Goal: Information Seeking & Learning: Learn about a topic

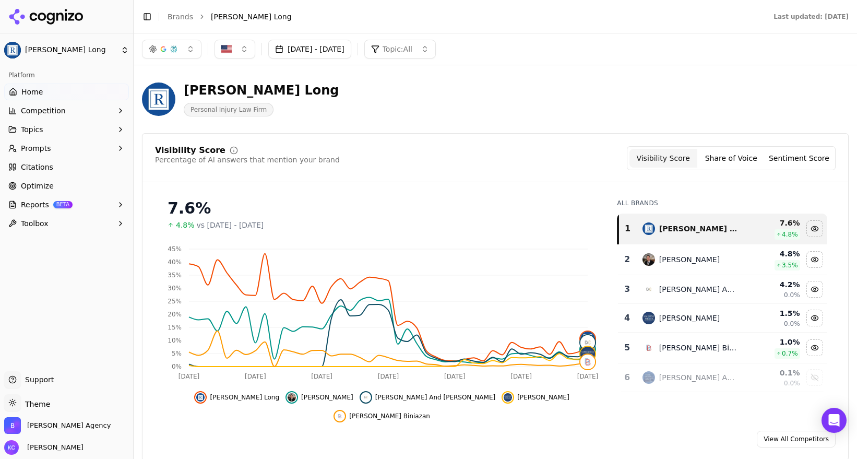
scroll to position [1301, 0]
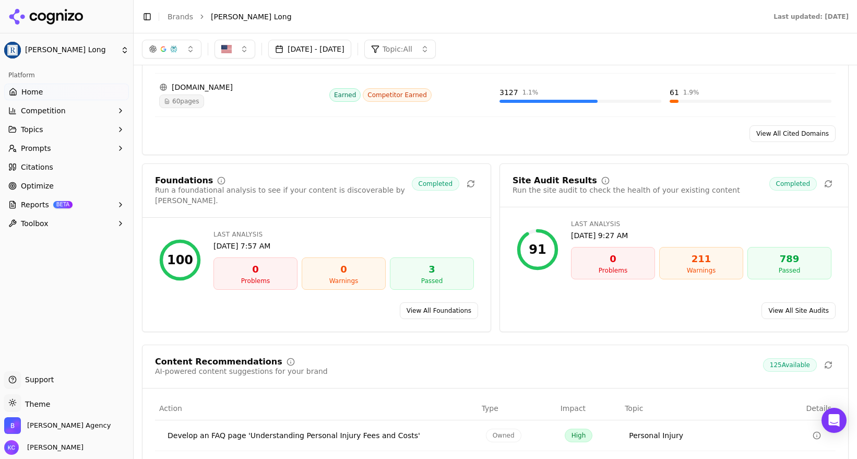
click at [33, 164] on span "Citations" at bounding box center [37, 167] width 32 height 10
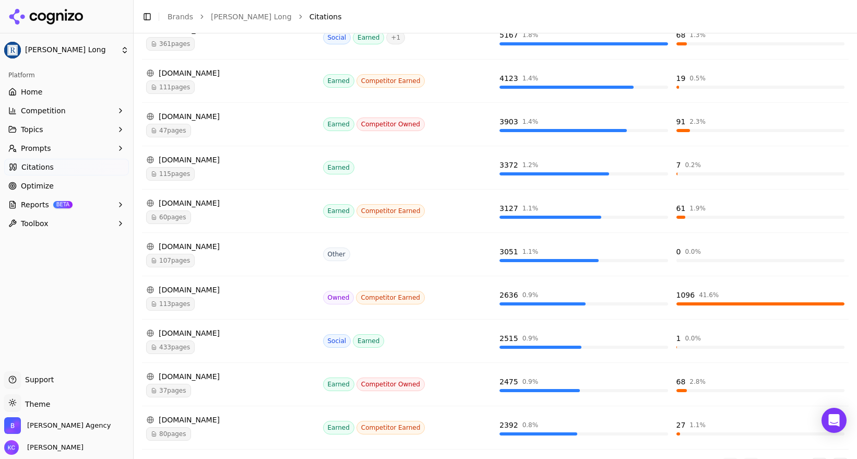
scroll to position [233, 0]
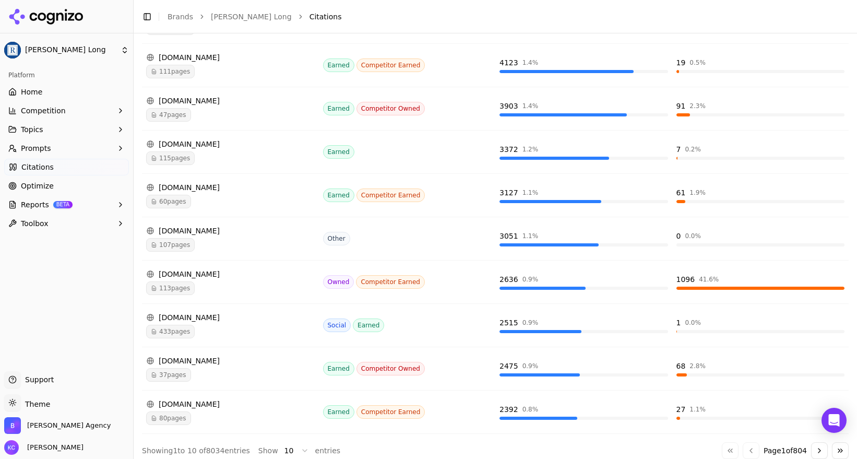
click at [187, 274] on div "[DOMAIN_NAME]" at bounding box center [230, 274] width 169 height 10
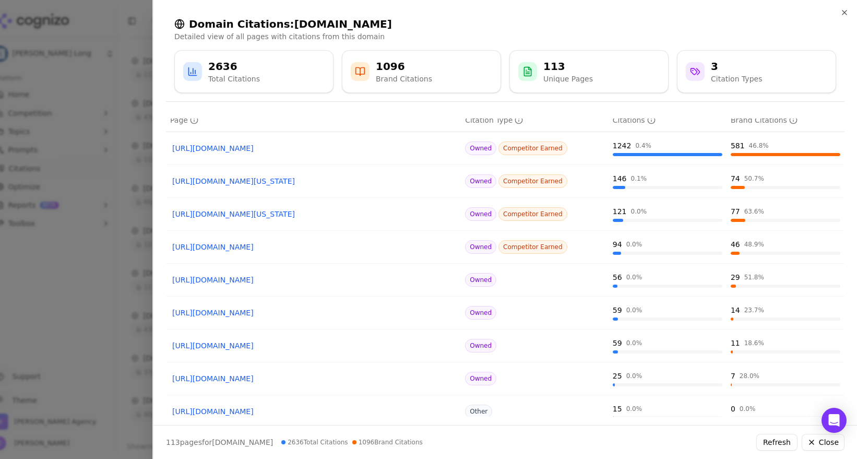
scroll to position [38, 0]
click at [717, 67] on div "3" at bounding box center [736, 66] width 51 height 15
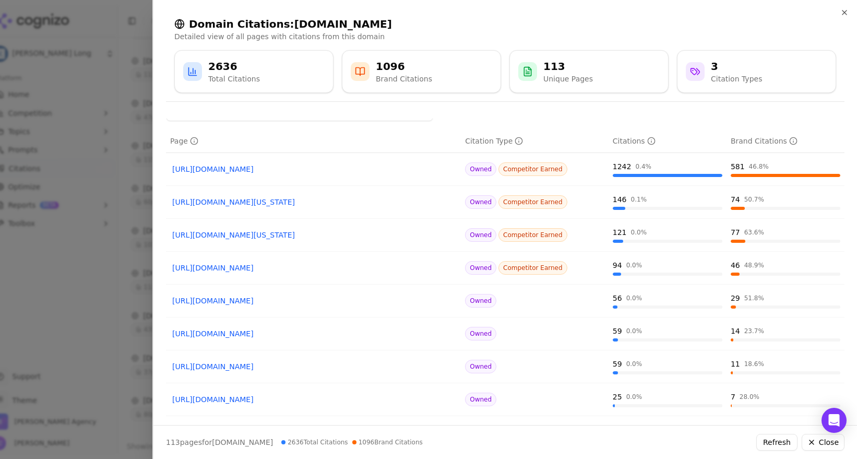
scroll to position [15, 0]
click at [485, 303] on span "Owned" at bounding box center [480, 302] width 31 height 14
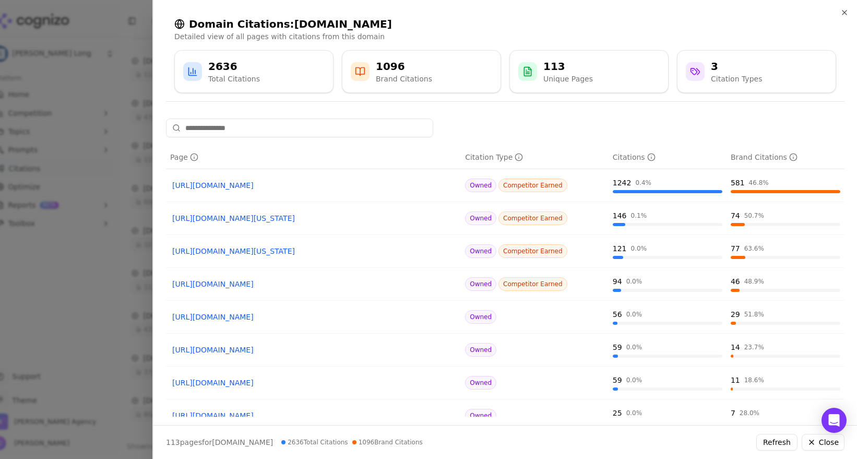
click at [234, 75] on div "Total Citations" at bounding box center [234, 79] width 52 height 10
click at [292, 217] on link "[URL][DOMAIN_NAME][US_STATE]" at bounding box center [313, 218] width 282 height 10
click at [743, 219] on div "74 50.7 %" at bounding box center [786, 215] width 110 height 10
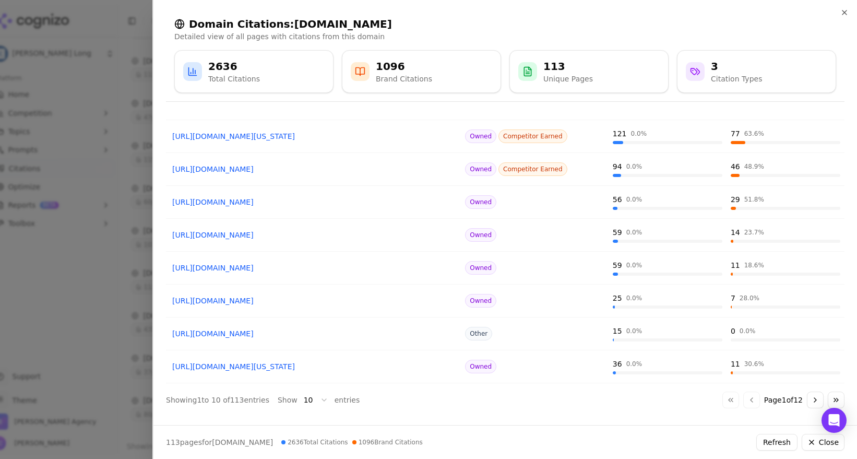
click at [313, 399] on body "[PERSON_NAME] Long Platform Home Competition Topics Prompts Citations Optimize …" at bounding box center [428, 229] width 857 height 459
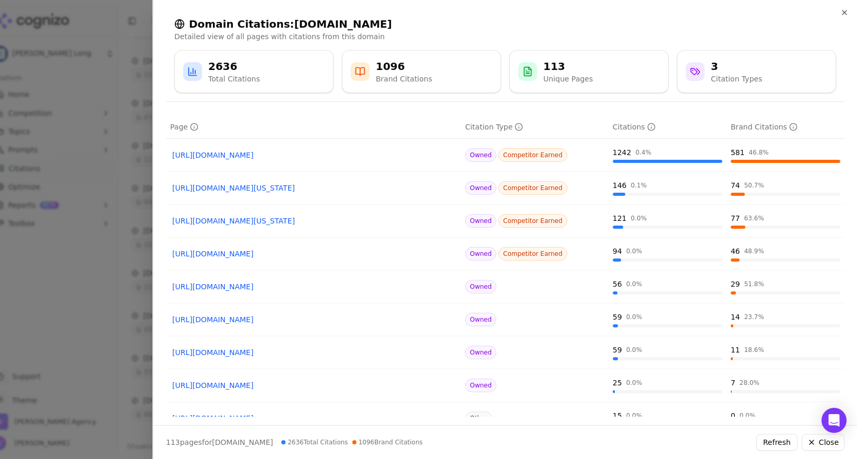
scroll to position [0, 0]
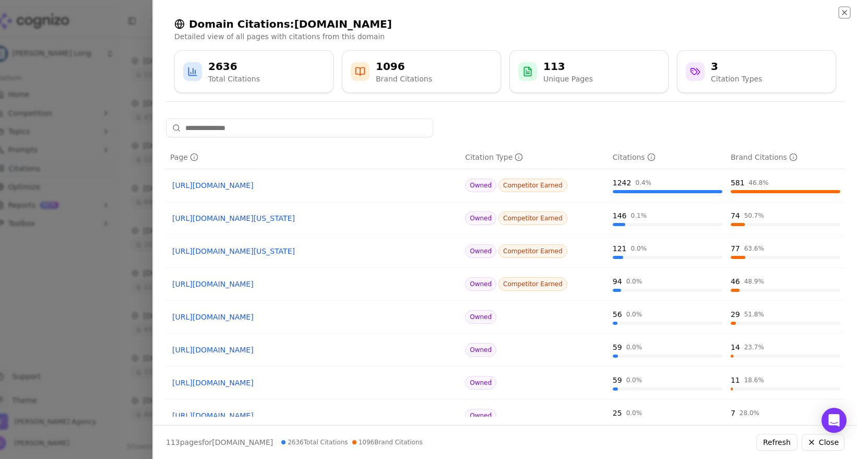
click at [843, 11] on icon "button" at bounding box center [845, 12] width 8 height 8
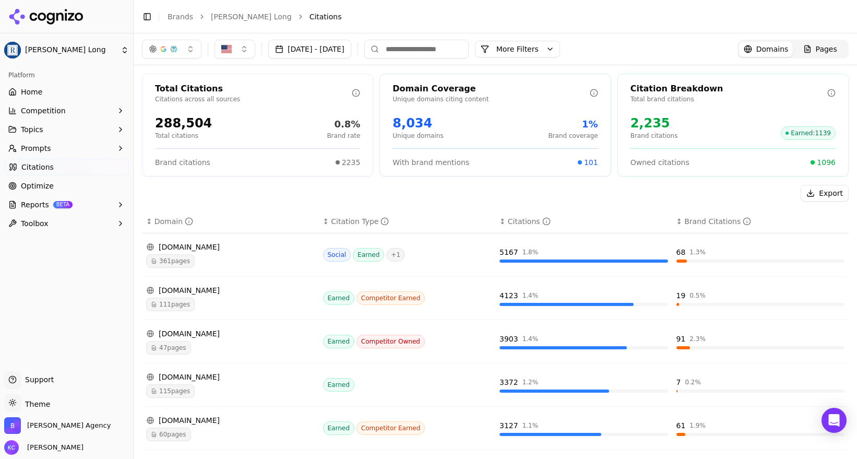
click at [31, 85] on link "Home" at bounding box center [66, 92] width 125 height 17
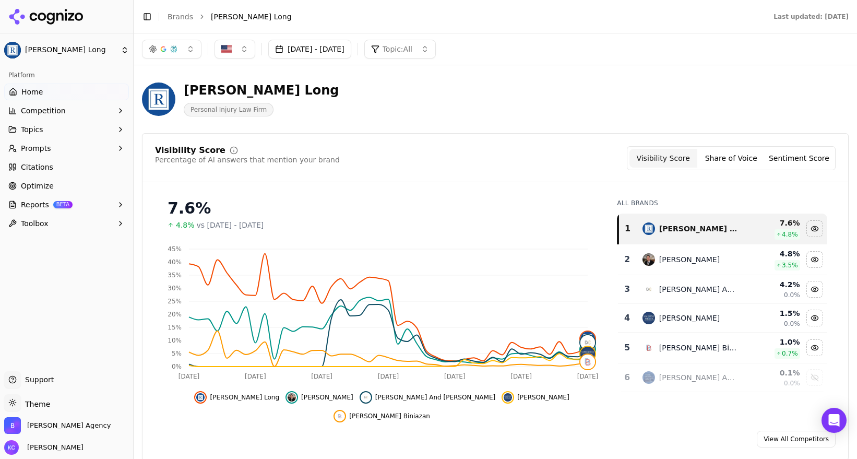
click at [788, 431] on link "View All Competitors" at bounding box center [796, 439] width 79 height 17
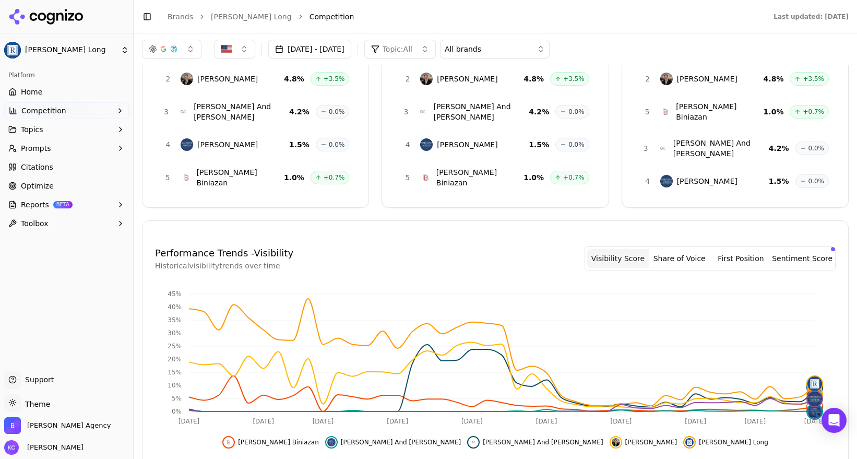
scroll to position [102, 0]
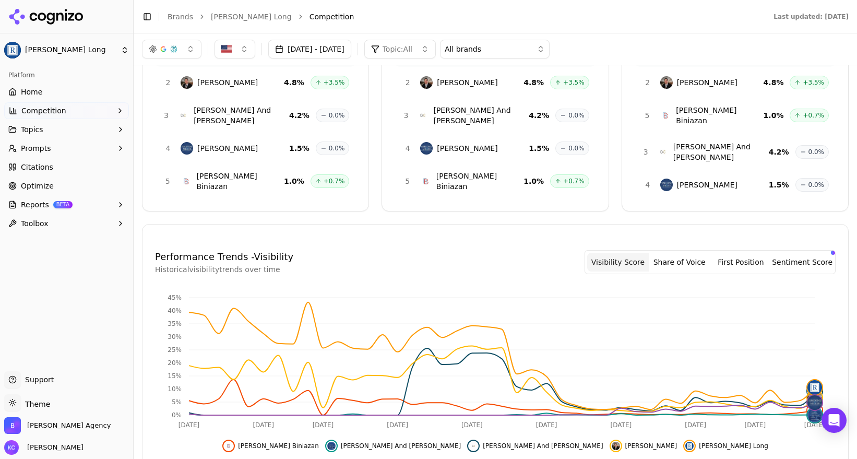
click at [35, 163] on span "Citations" at bounding box center [37, 167] width 32 height 10
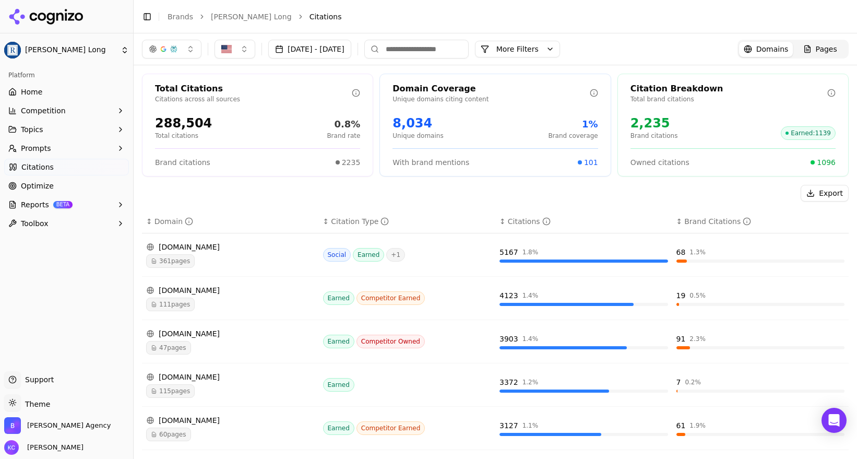
click at [33, 185] on span "Optimize" at bounding box center [37, 186] width 33 height 10
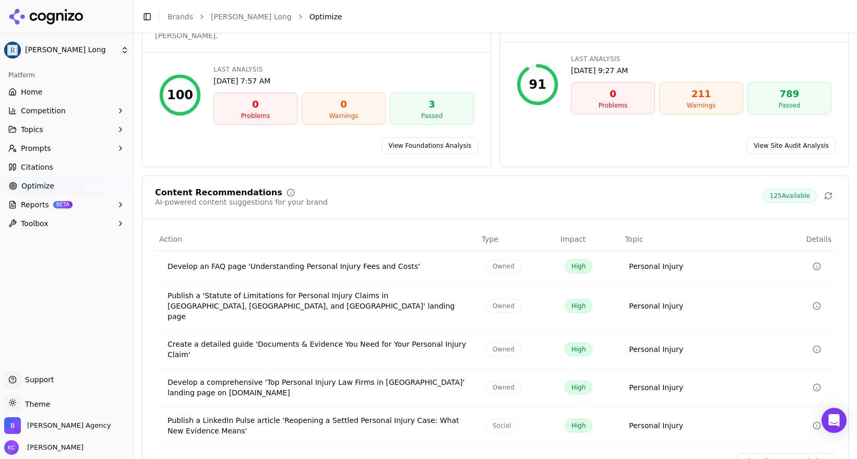
scroll to position [112, 0]
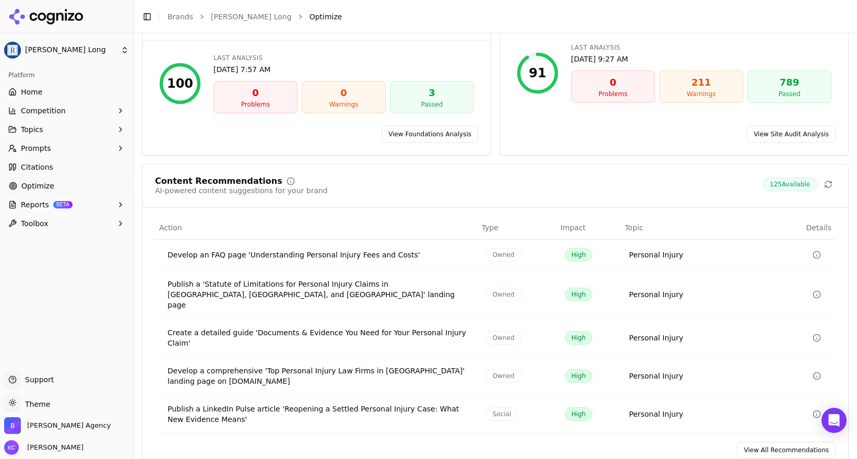
click at [415, 279] on div "Publish a 'Statute of Limitations for Personal Injury Claims in [GEOGRAPHIC_DAT…" at bounding box center [319, 294] width 302 height 31
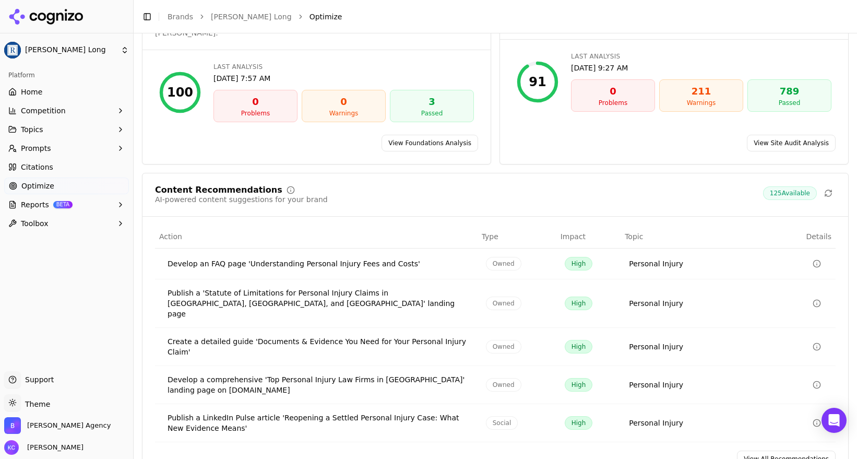
scroll to position [112, 0]
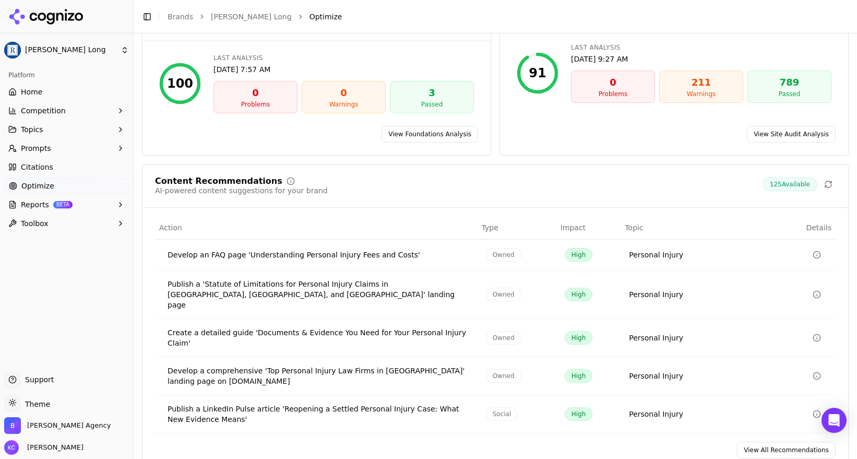
click at [32, 91] on span "Home" at bounding box center [31, 92] width 21 height 10
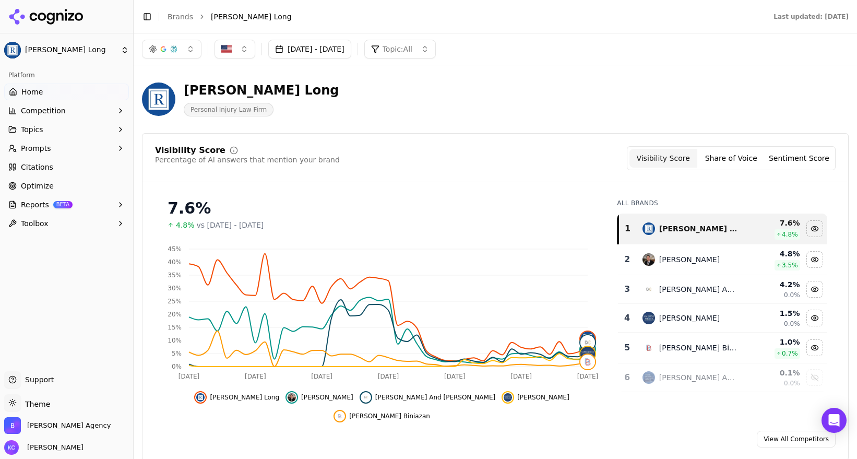
click at [183, 226] on span "4.8%" at bounding box center [185, 225] width 19 height 10
click at [251, 227] on span "vs [DATE] - [DATE]" at bounding box center [230, 225] width 67 height 10
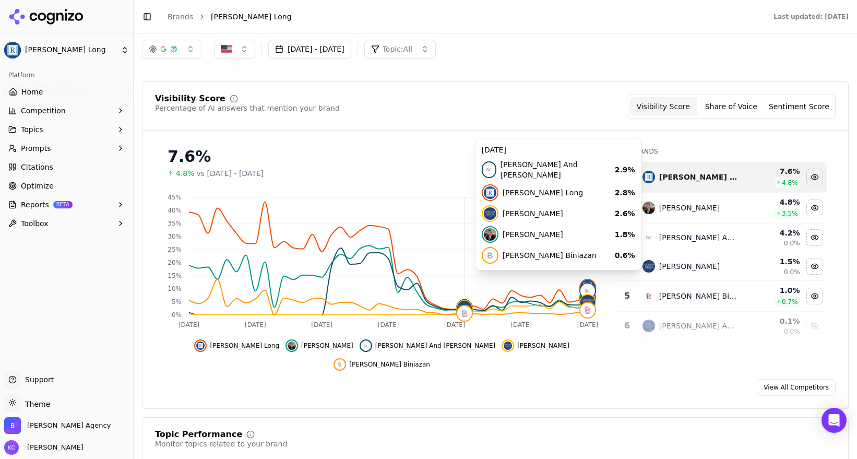
scroll to position [54, 0]
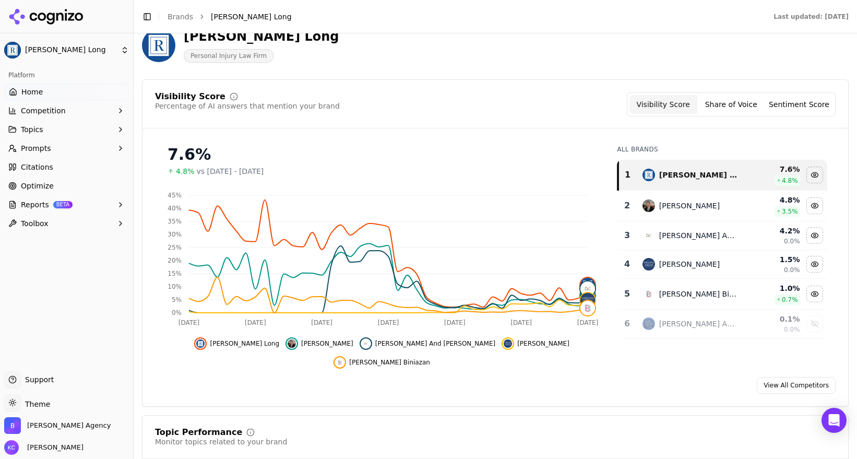
click at [813, 377] on link "View All Competitors" at bounding box center [796, 385] width 79 height 17
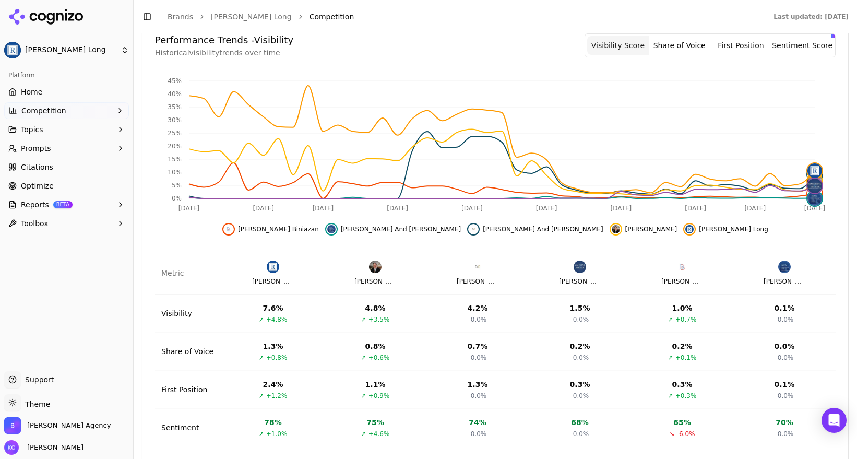
scroll to position [326, 0]
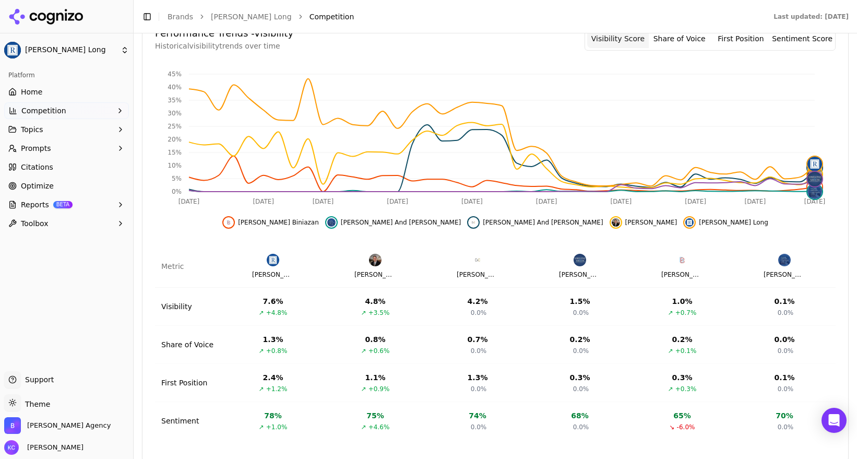
click at [37, 165] on span "Citations" at bounding box center [37, 167] width 32 height 10
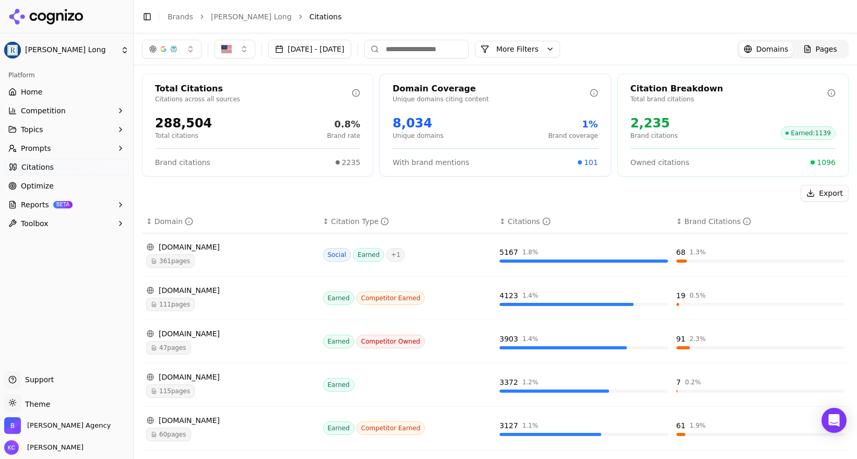
click at [11, 379] on button "Support" at bounding box center [12, 379] width 17 height 17
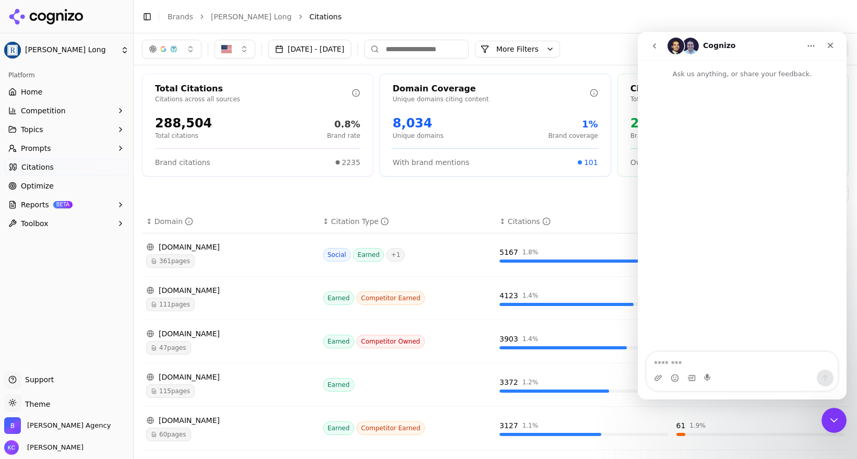
click at [818, 15] on li "Citations" at bounding box center [569, 16] width 518 height 10
